Goal: Information Seeking & Learning: Learn about a topic

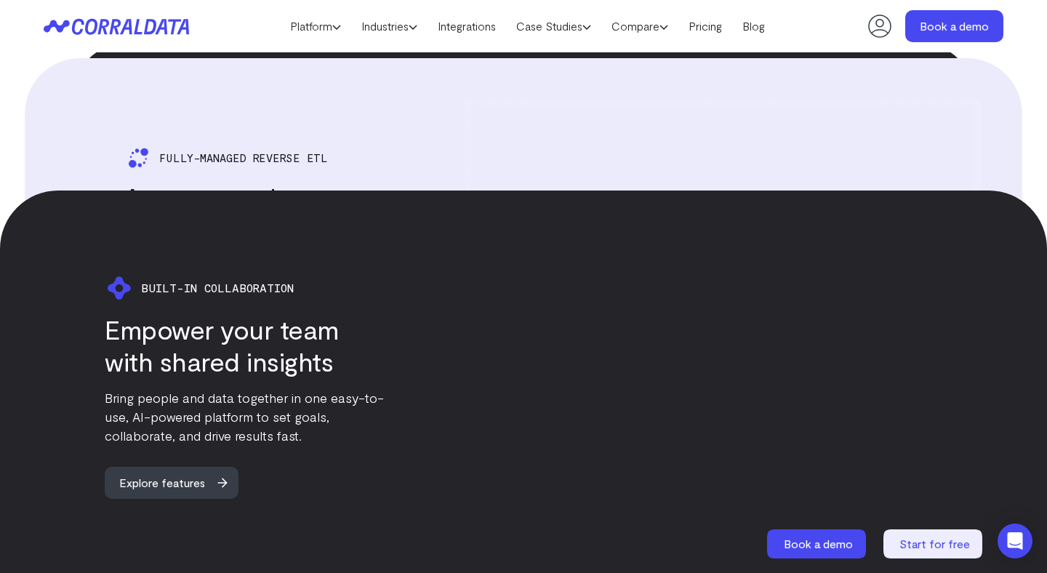
scroll to position [2802, 0]
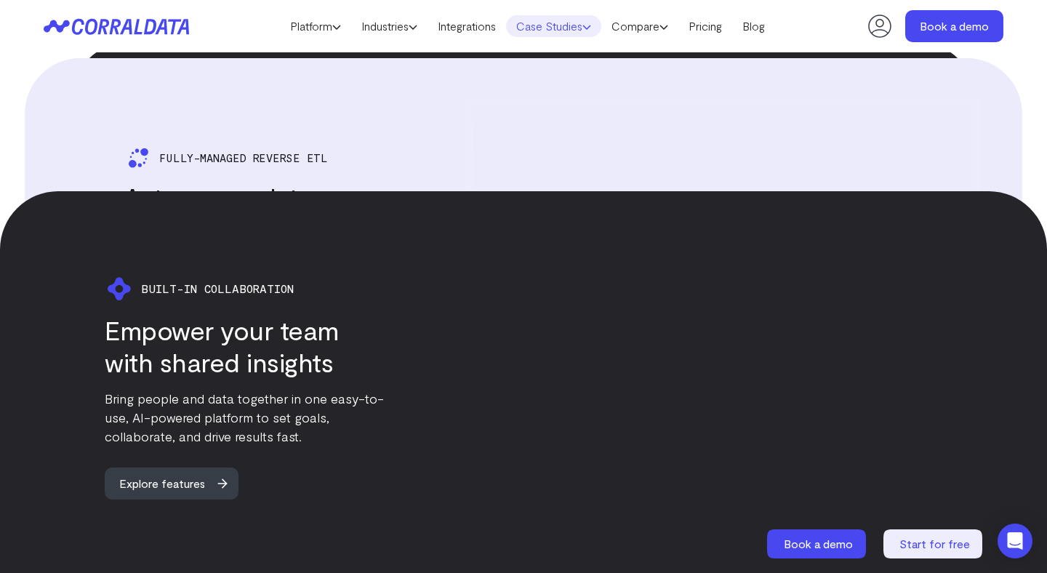
click at [551, 24] on link "Case Studies" at bounding box center [553, 26] width 95 height 22
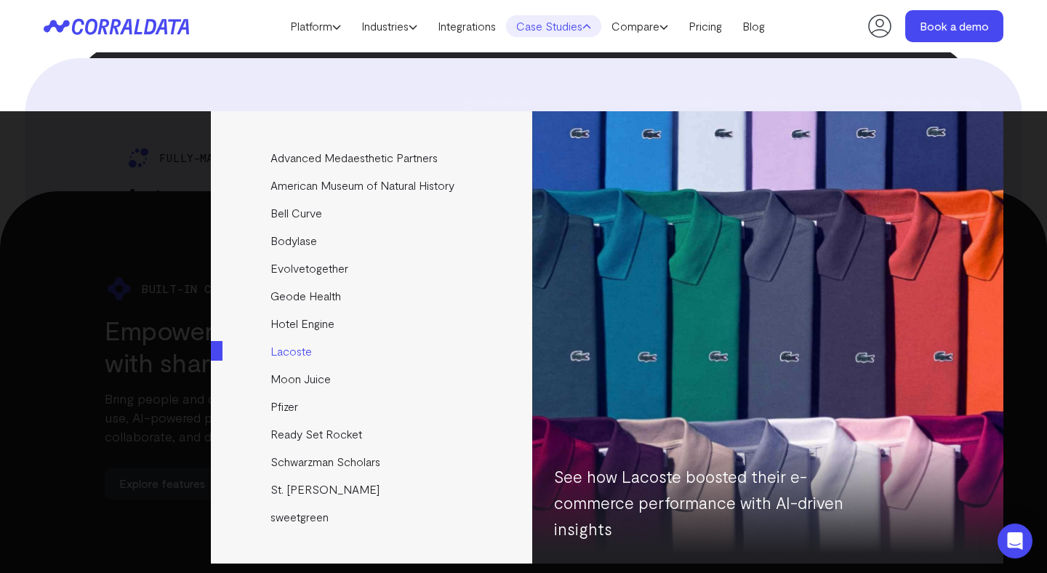
click at [304, 347] on link "Lacoste" at bounding box center [373, 351] width 324 height 28
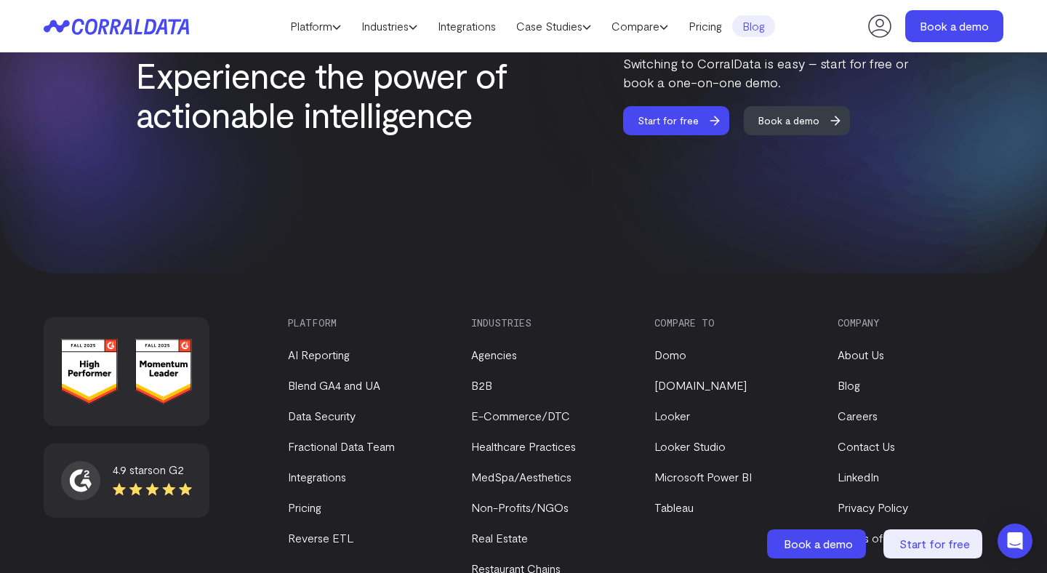
scroll to position [2543, 0]
click at [313, 354] on link "AI Reporting" at bounding box center [319, 354] width 62 height 14
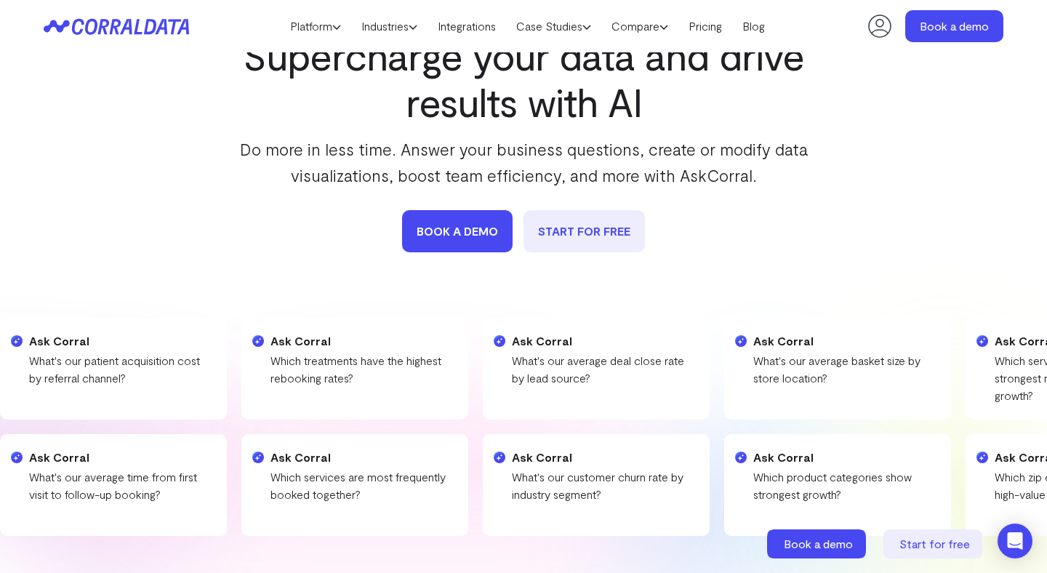
scroll to position [144, 0]
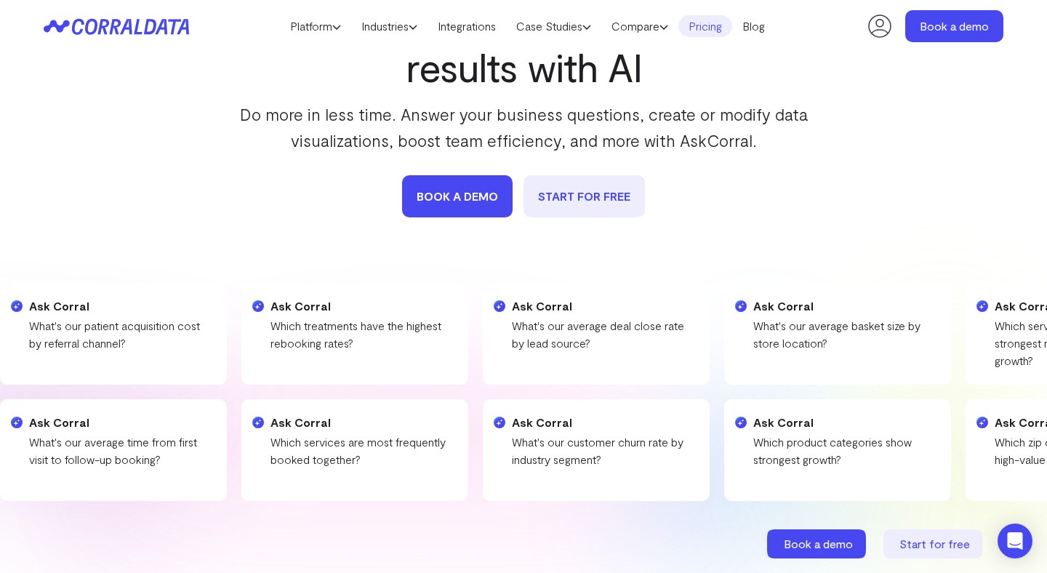
click at [732, 20] on link "Pricing" at bounding box center [705, 26] width 54 height 22
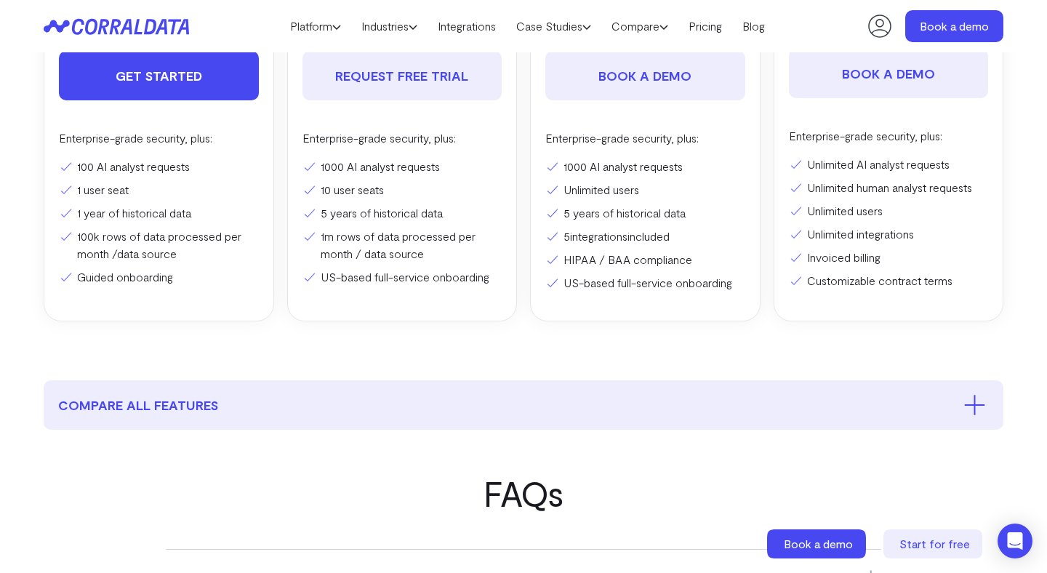
scroll to position [808, 0]
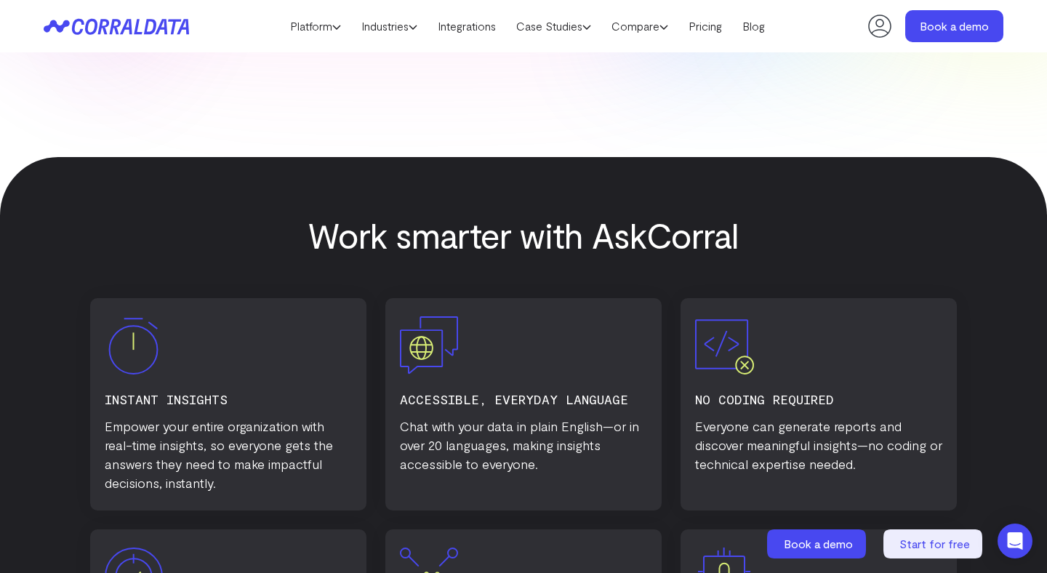
scroll to position [829, 0]
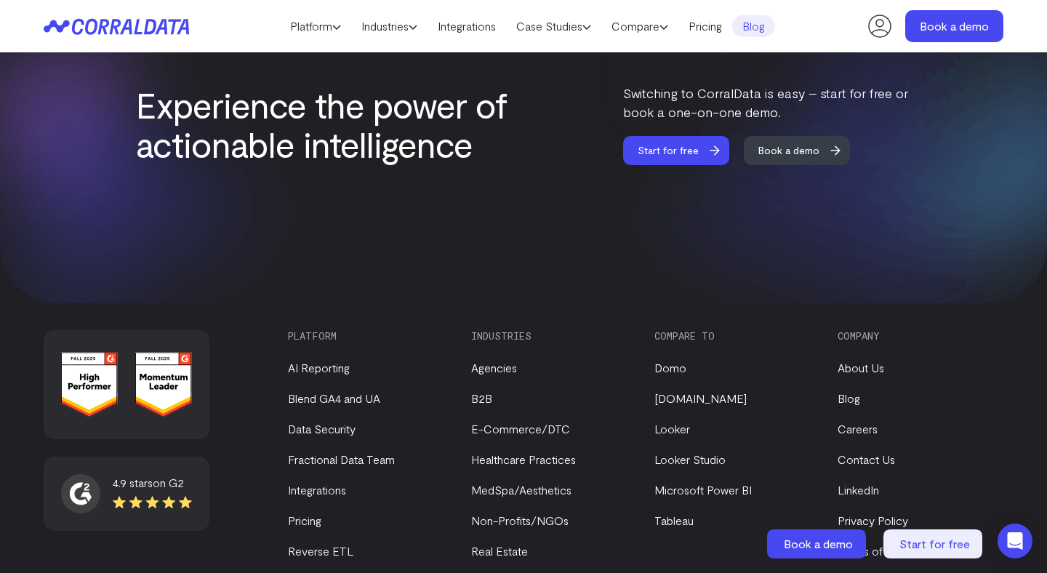
scroll to position [2543, 0]
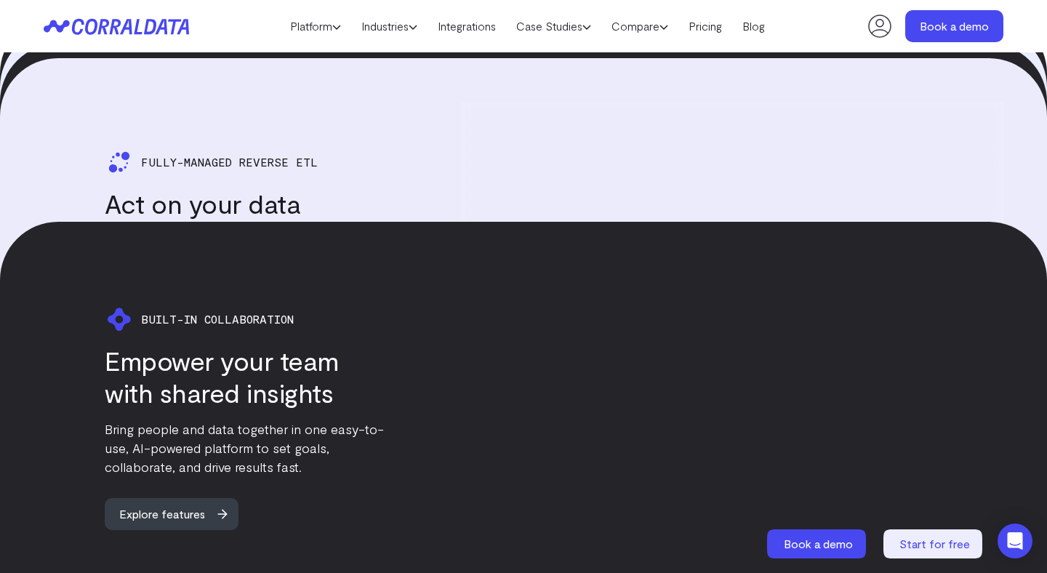
scroll to position [2802, 0]
